Goal: Information Seeking & Learning: Understand process/instructions

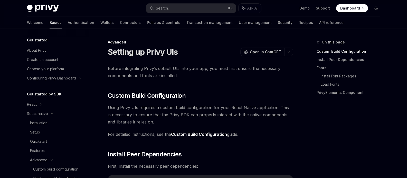
scroll to position [103, 0]
